Goal: Task Accomplishment & Management: Manage account settings

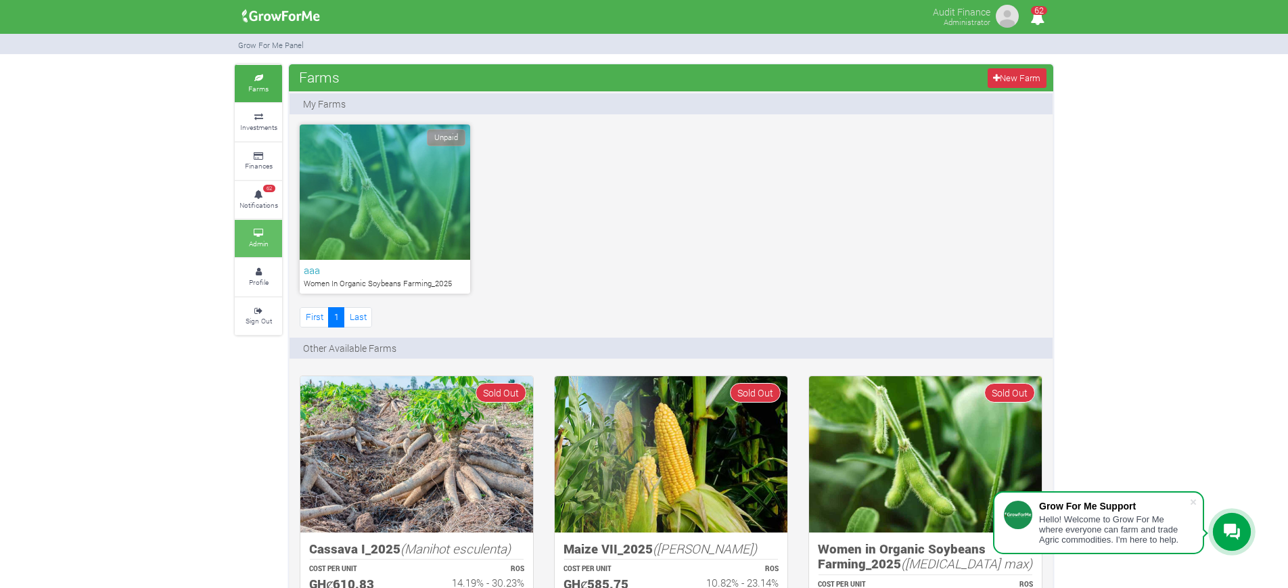
click at [262, 243] on small "Admin" at bounding box center [259, 243] width 20 height 9
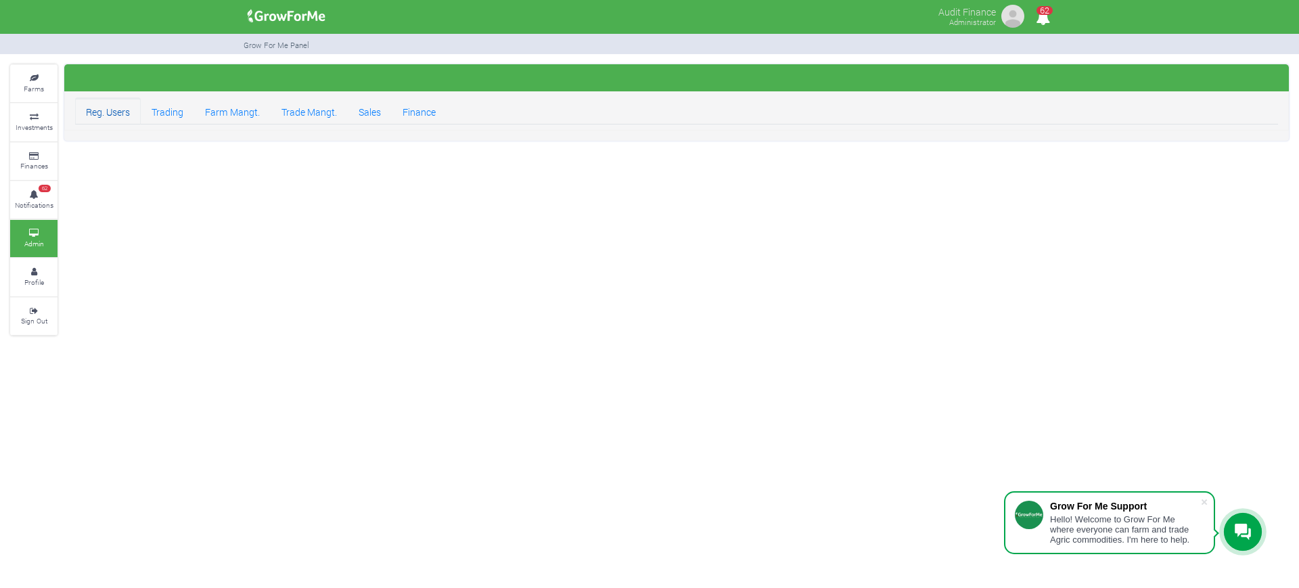
click at [91, 103] on link "Reg. Users" at bounding box center [108, 110] width 66 height 27
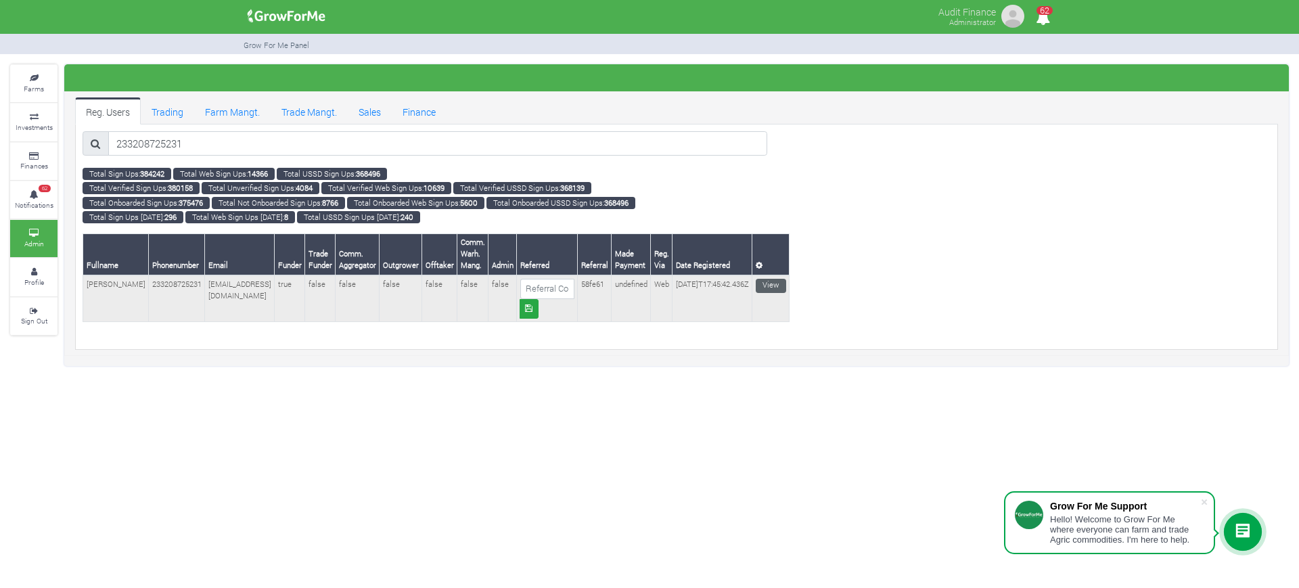
type input "233208725231"
click at [776, 283] on link "View" at bounding box center [771, 286] width 30 height 14
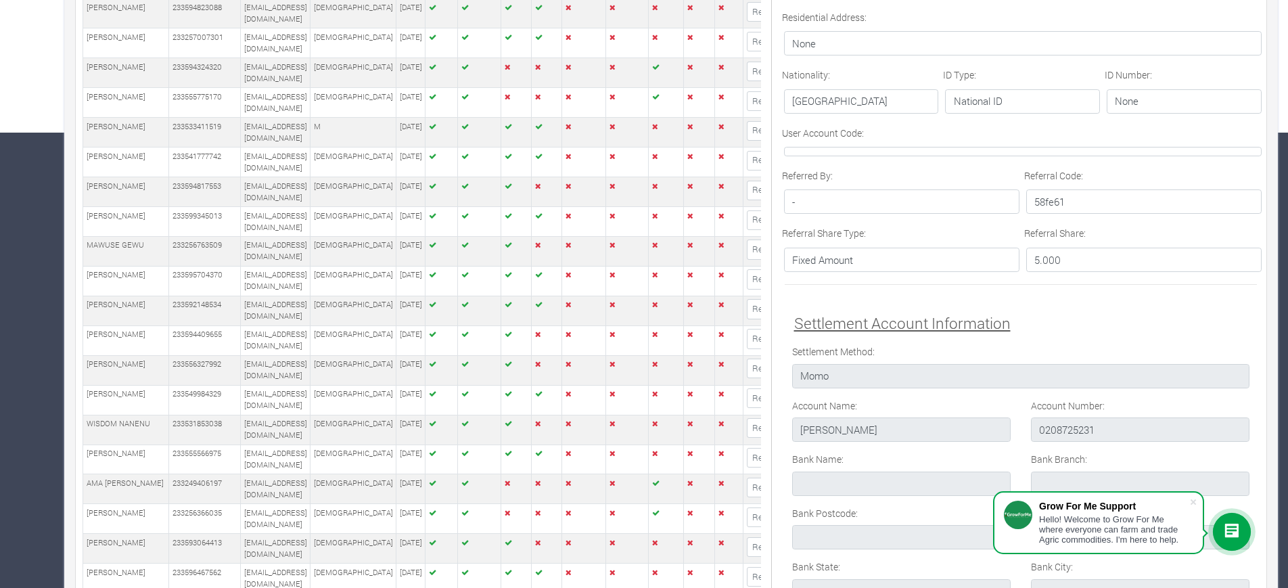
scroll to position [549, 0]
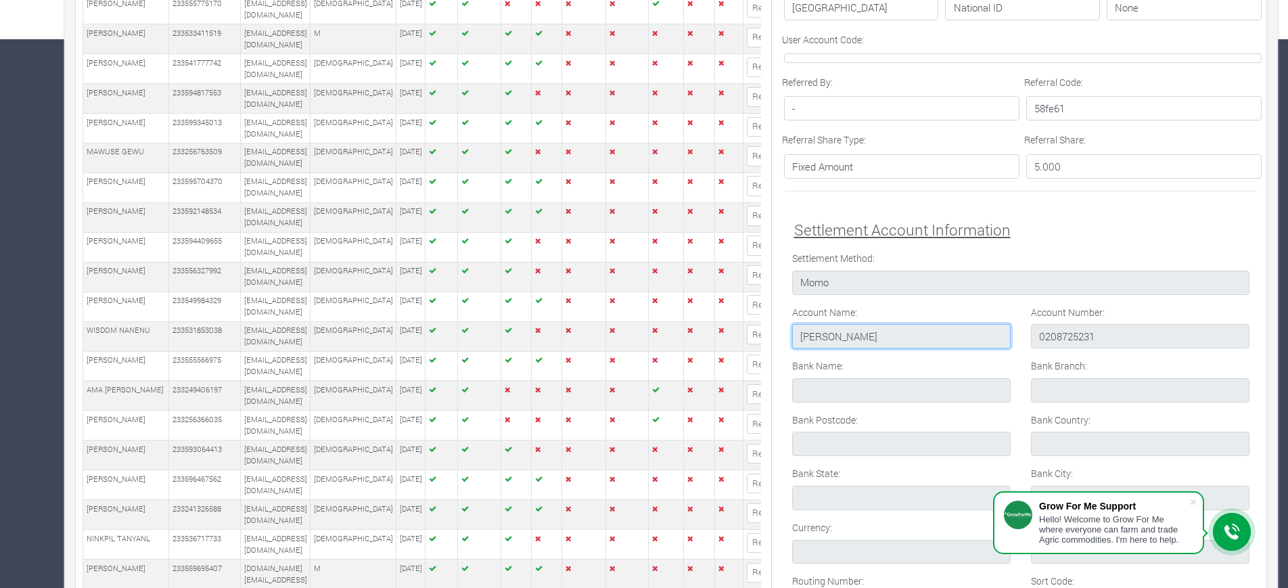
click at [851, 338] on input "Samuel Owusu" at bounding box center [901, 336] width 218 height 24
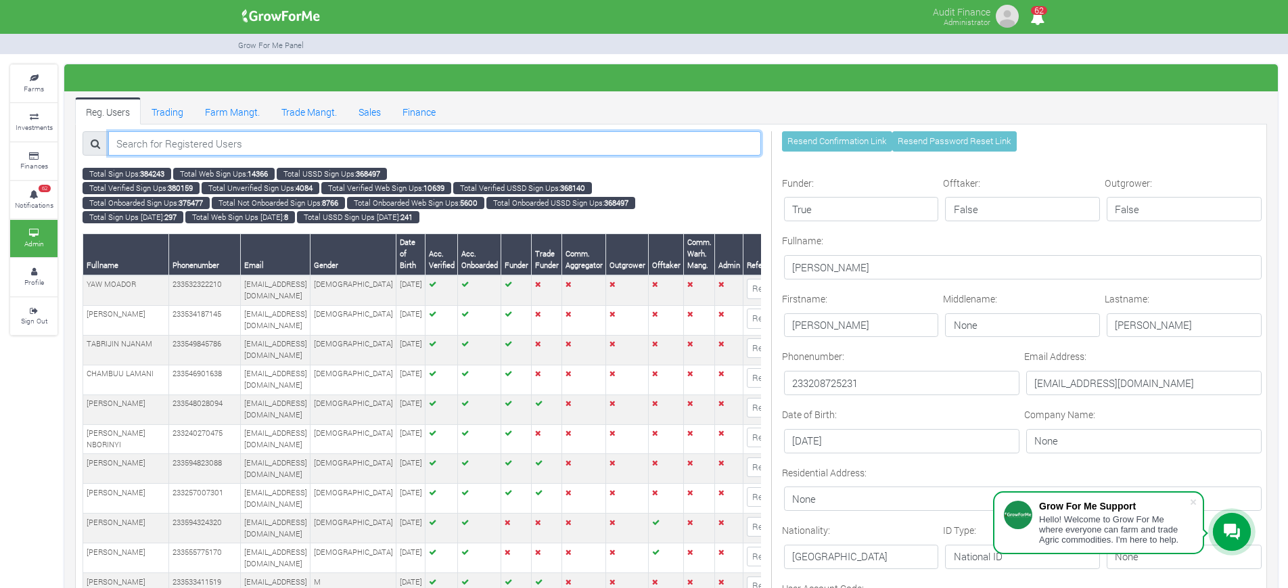
click at [403, 139] on input "search" at bounding box center [434, 143] width 653 height 24
paste input "233503375378"
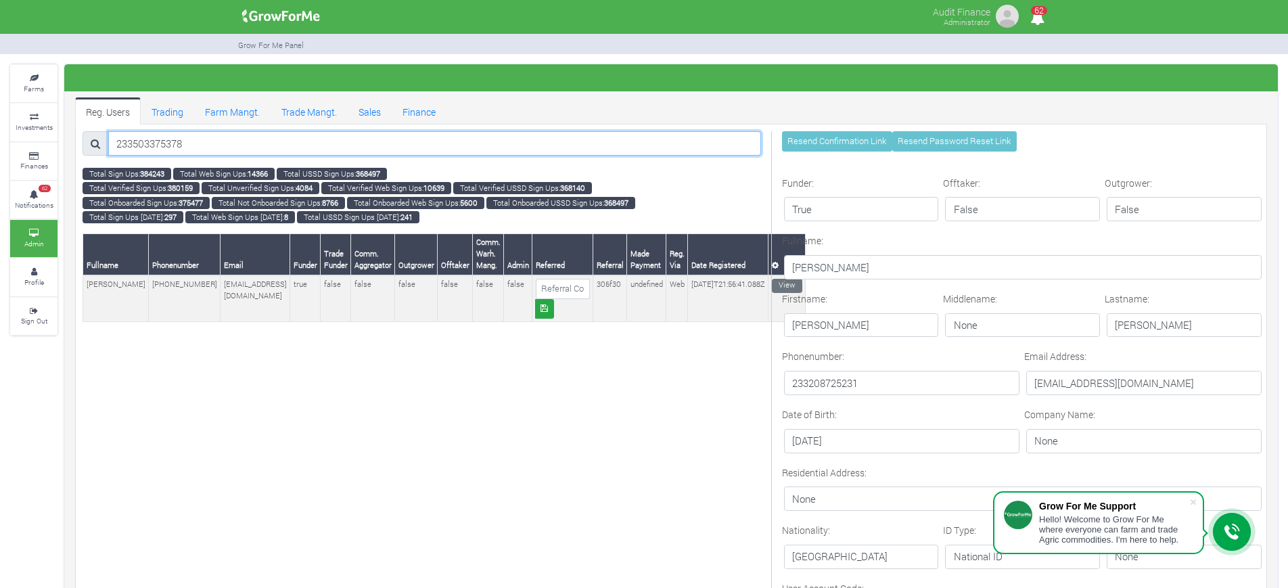
type input "233503375378"
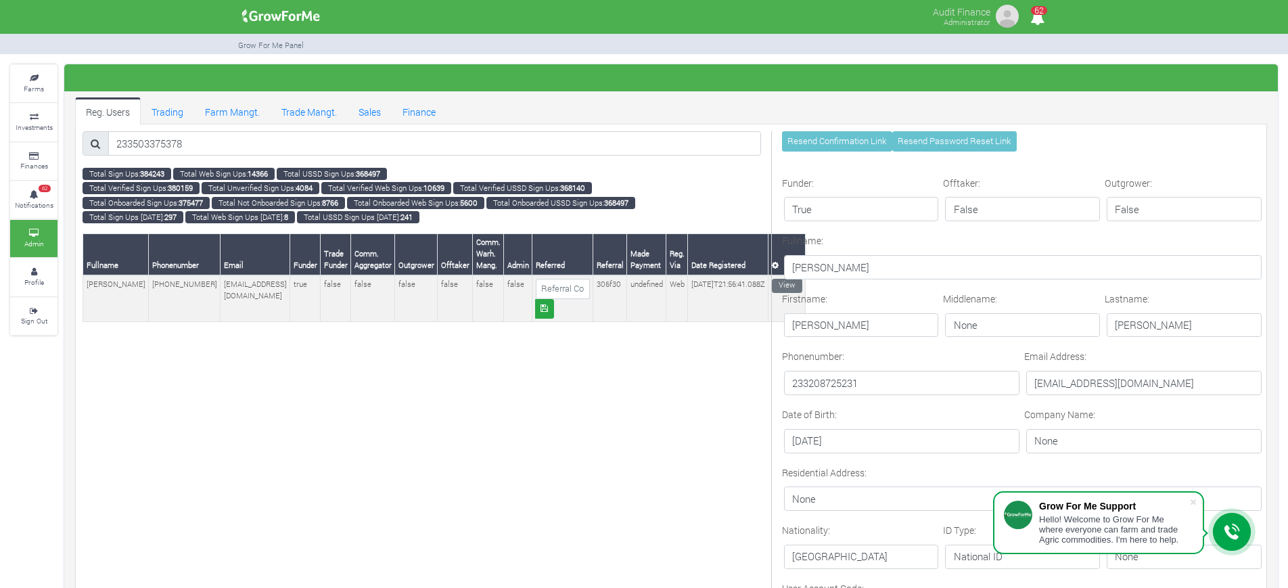
click at [772, 284] on link "View" at bounding box center [787, 286] width 30 height 14
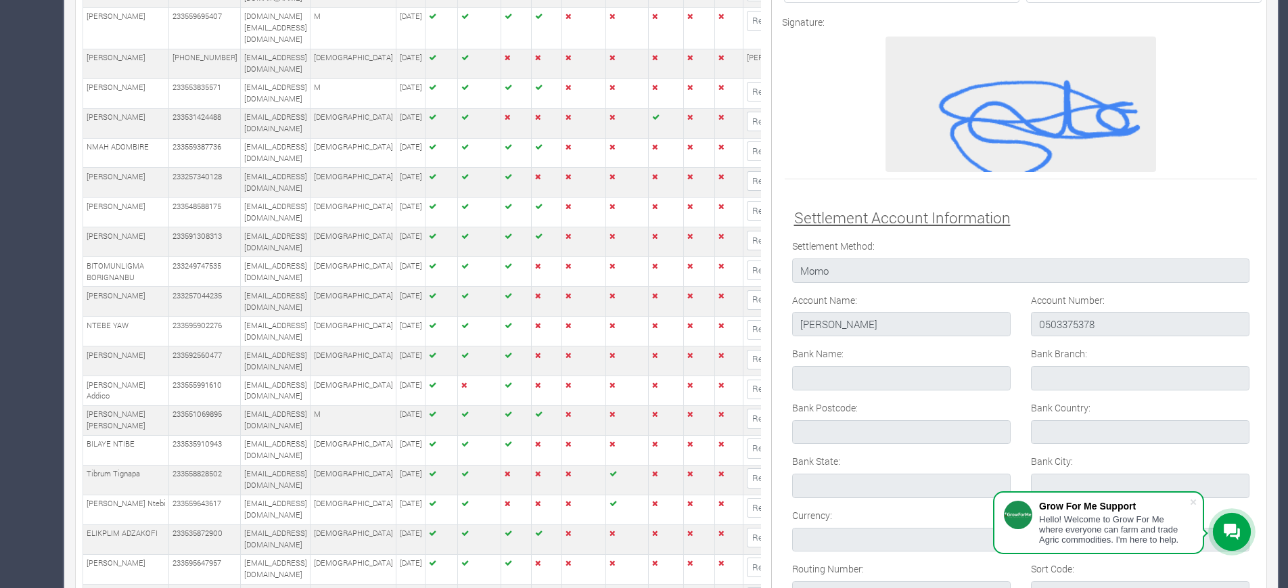
scroll to position [1248, 0]
click at [862, 329] on input "[PERSON_NAME]" at bounding box center [901, 324] width 218 height 24
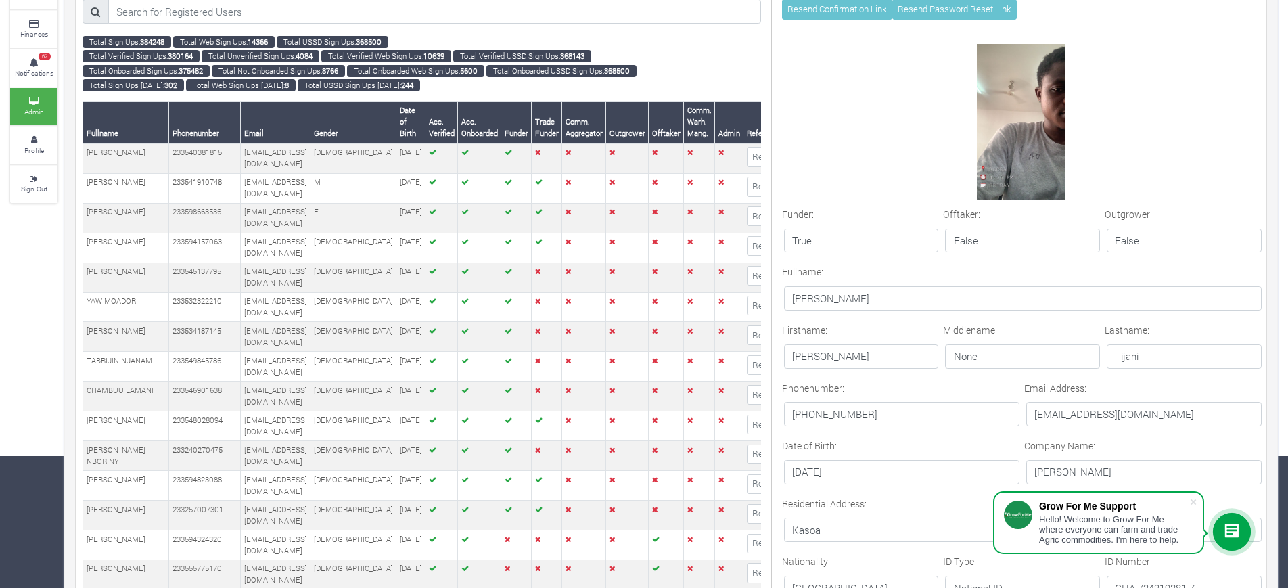
scroll to position [0, 0]
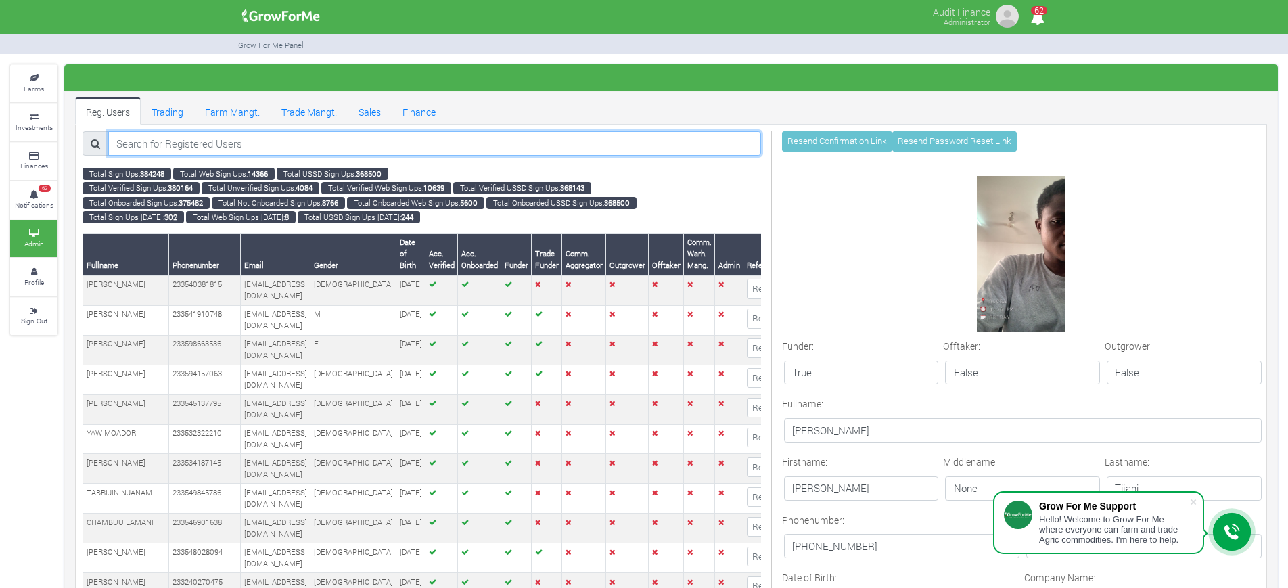
click at [287, 138] on input "search" at bounding box center [434, 143] width 653 height 24
paste input "233559350212"
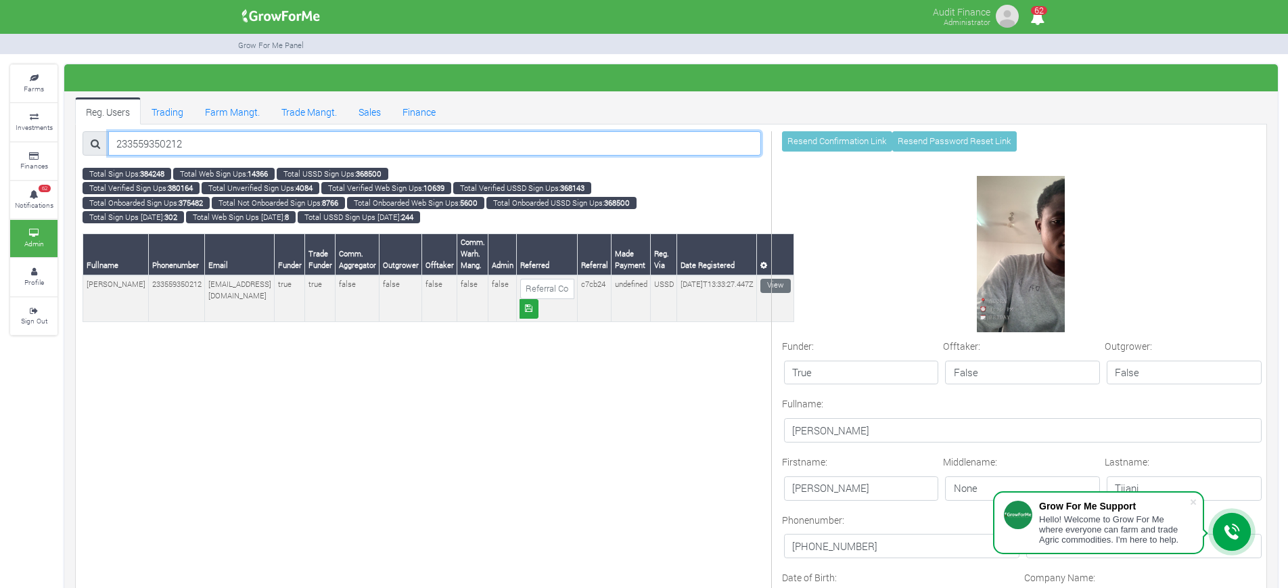
type input "233559350212"
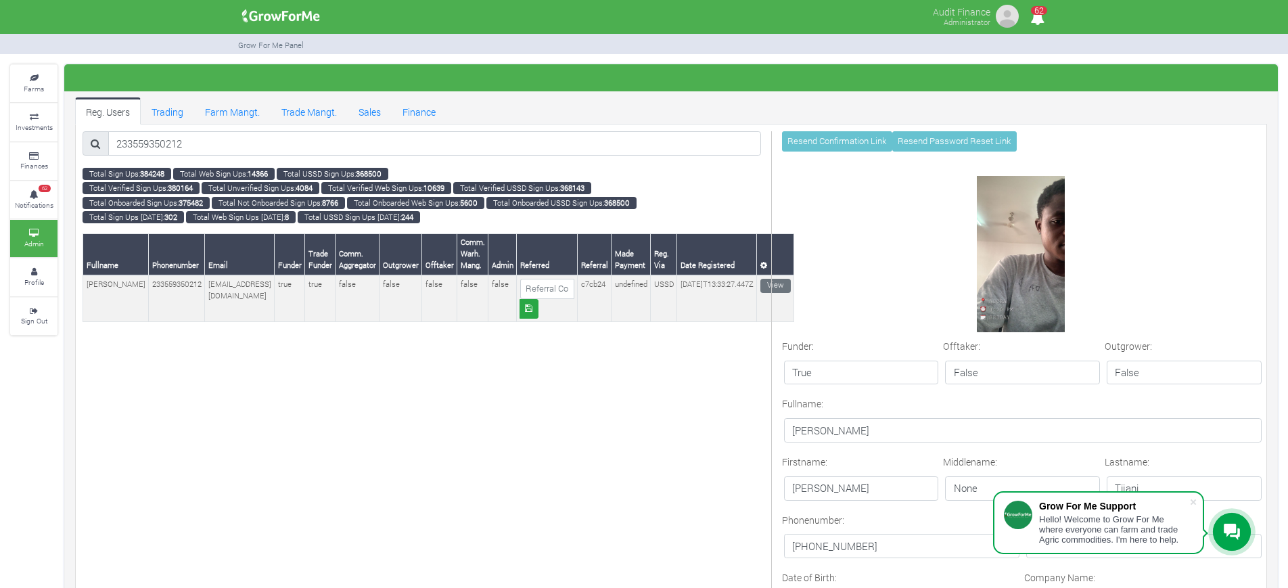
click at [95, 288] on td "[PERSON_NAME]" at bounding box center [116, 298] width 66 height 47
copy td "[PERSON_NAME]"
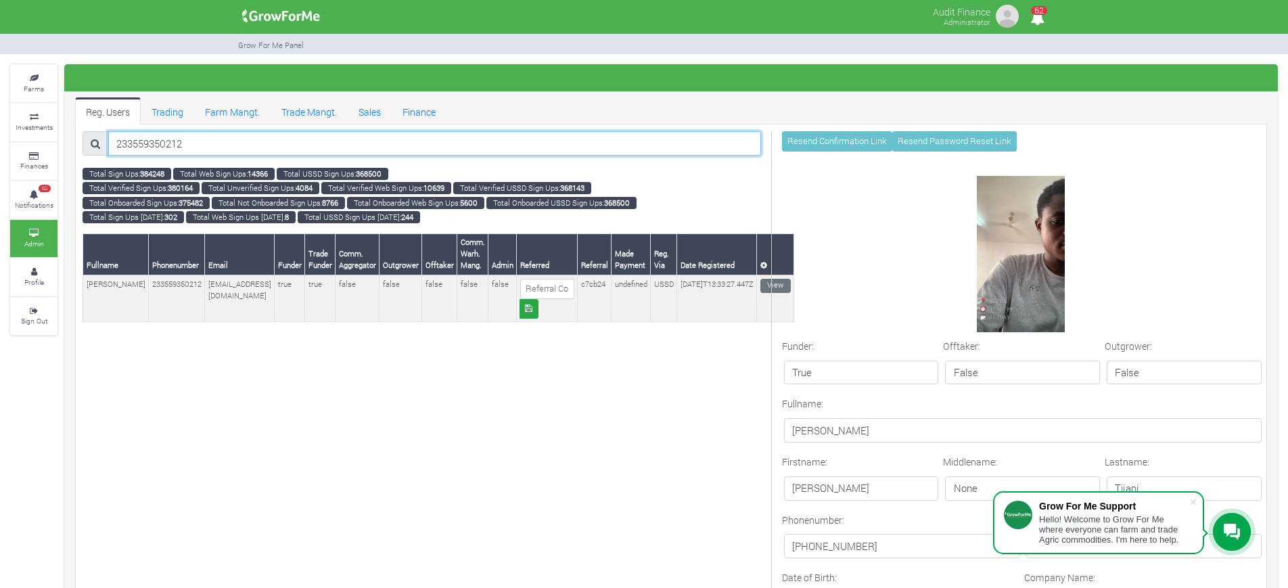
click at [313, 145] on input "233559350212" at bounding box center [434, 143] width 653 height 24
paste input "233241790365"
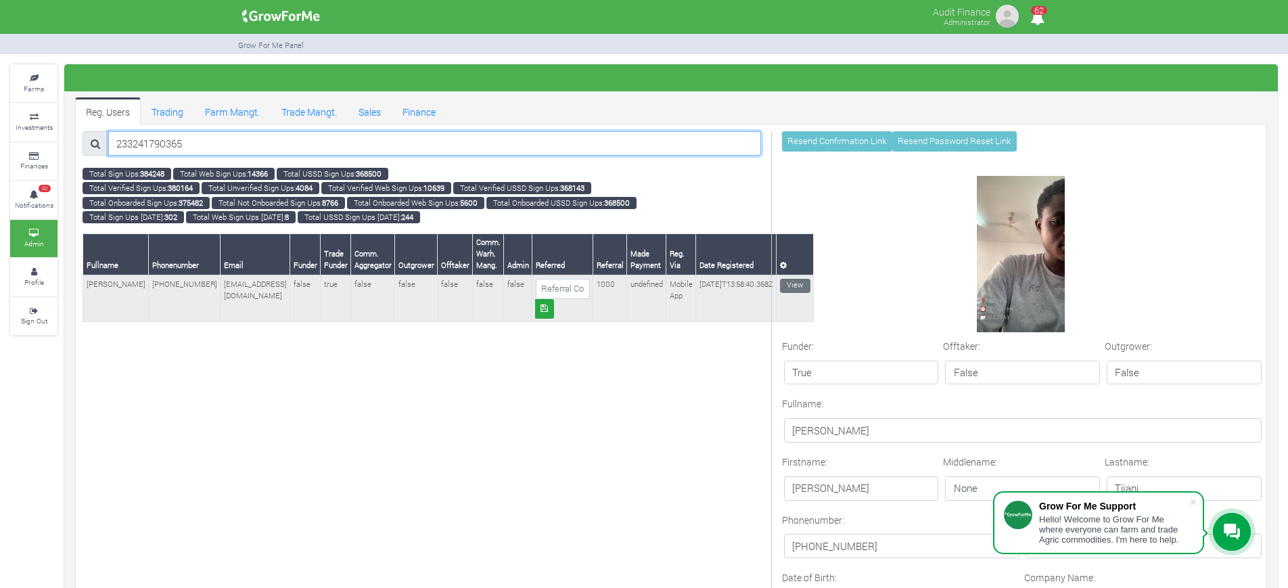
type input "233241790365"
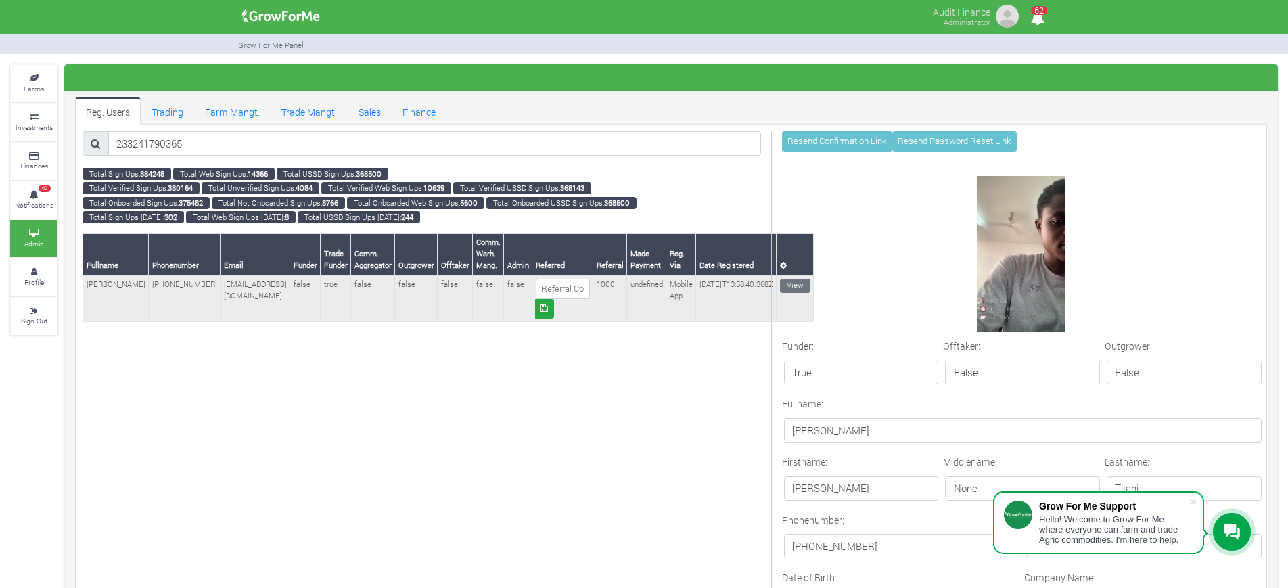
click at [97, 285] on td "[PERSON_NAME]" at bounding box center [116, 298] width 66 height 47
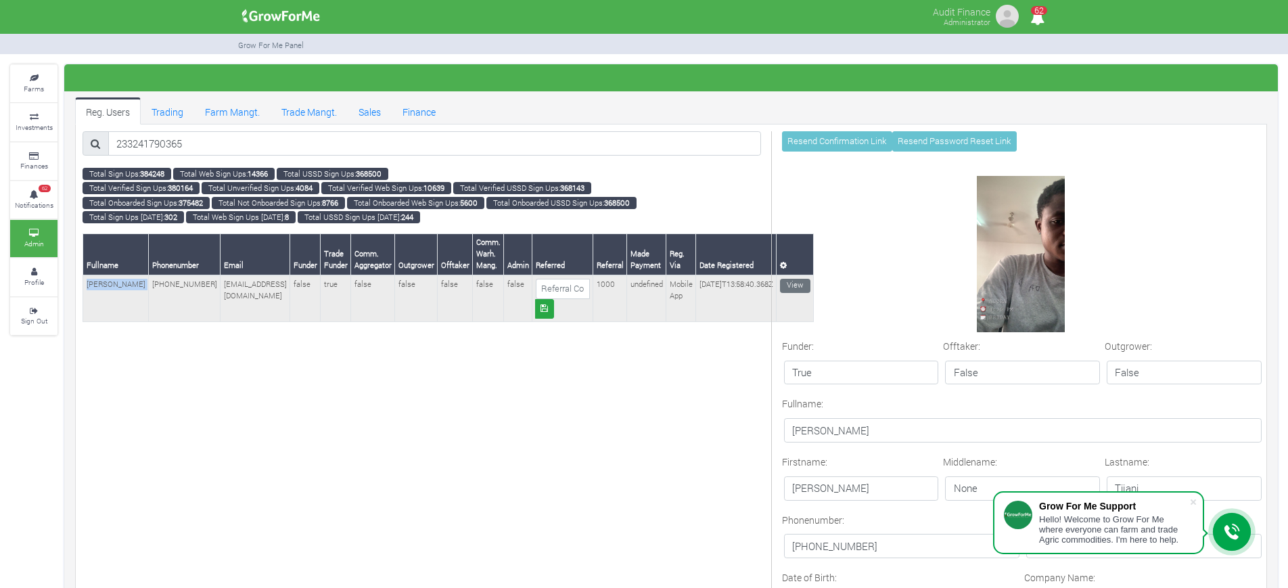
copy td "[PERSON_NAME]"
